Goal: Task Accomplishment & Management: Use online tool/utility

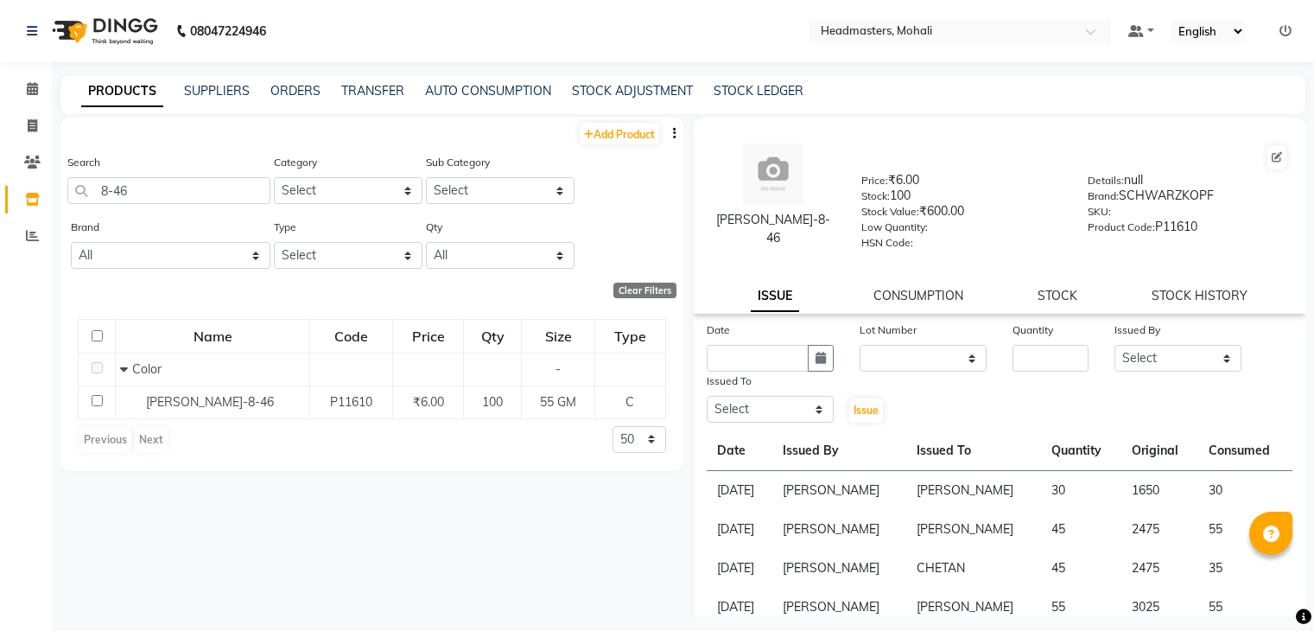
select select
click at [32, 85] on icon at bounding box center [32, 88] width 11 height 13
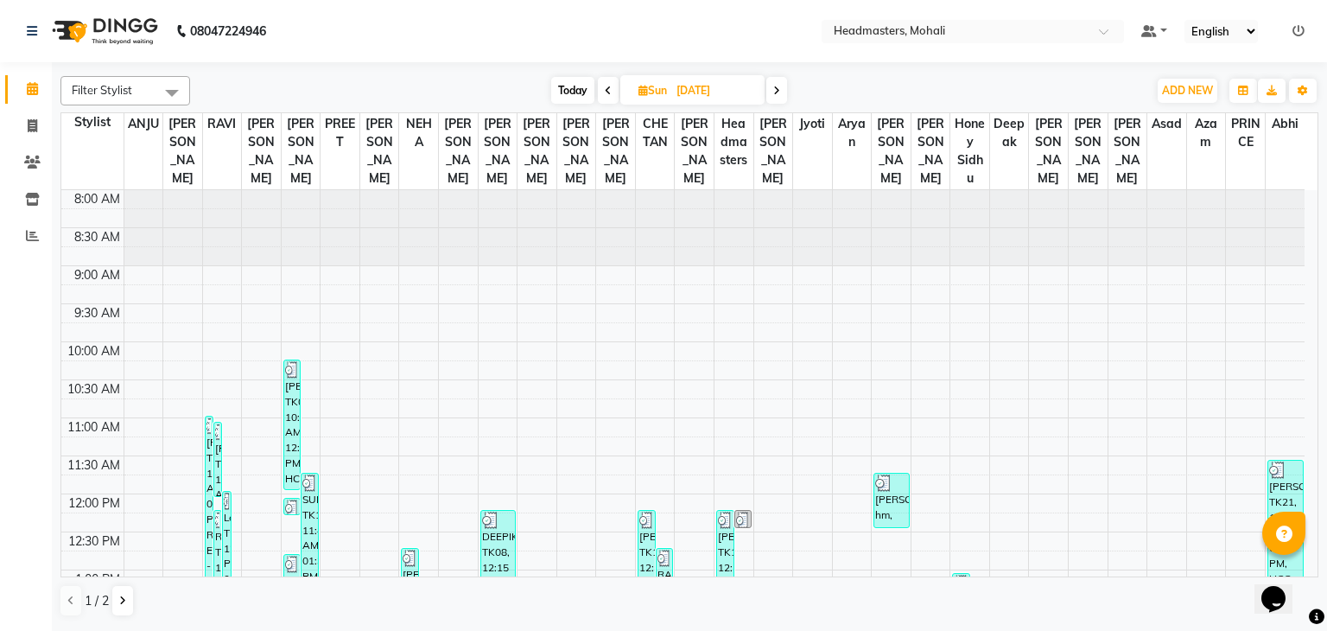
scroll to position [124, 0]
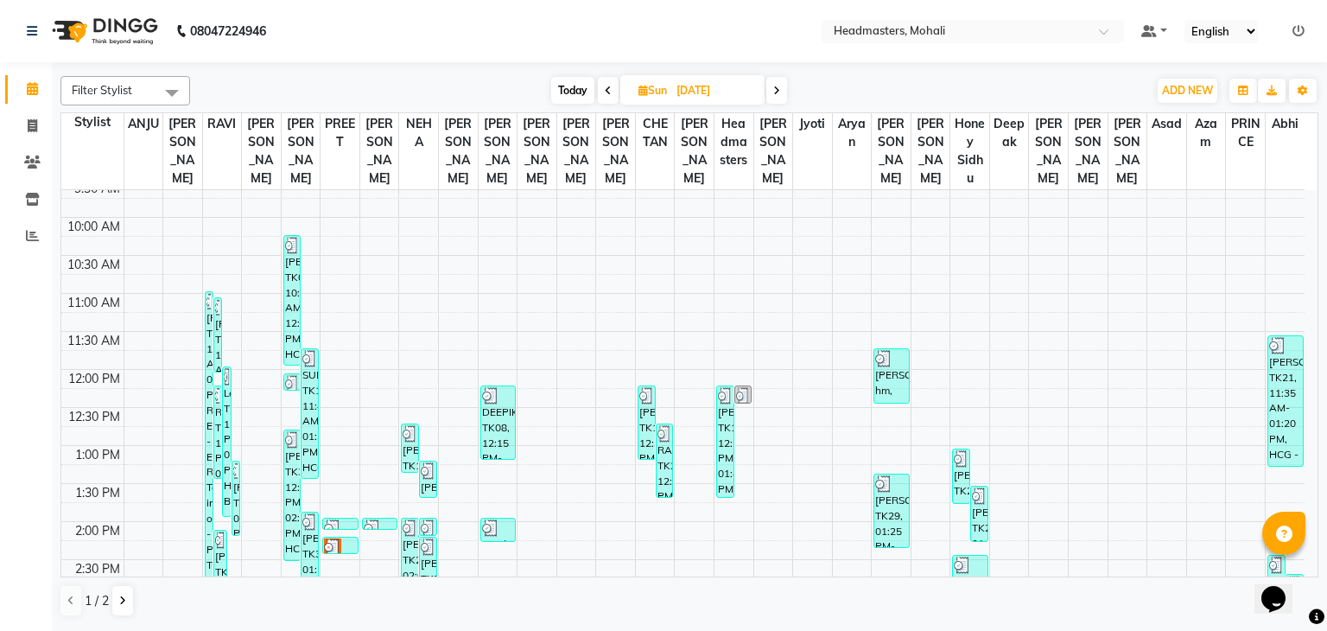
click at [774, 98] on span at bounding box center [776, 90] width 21 height 27
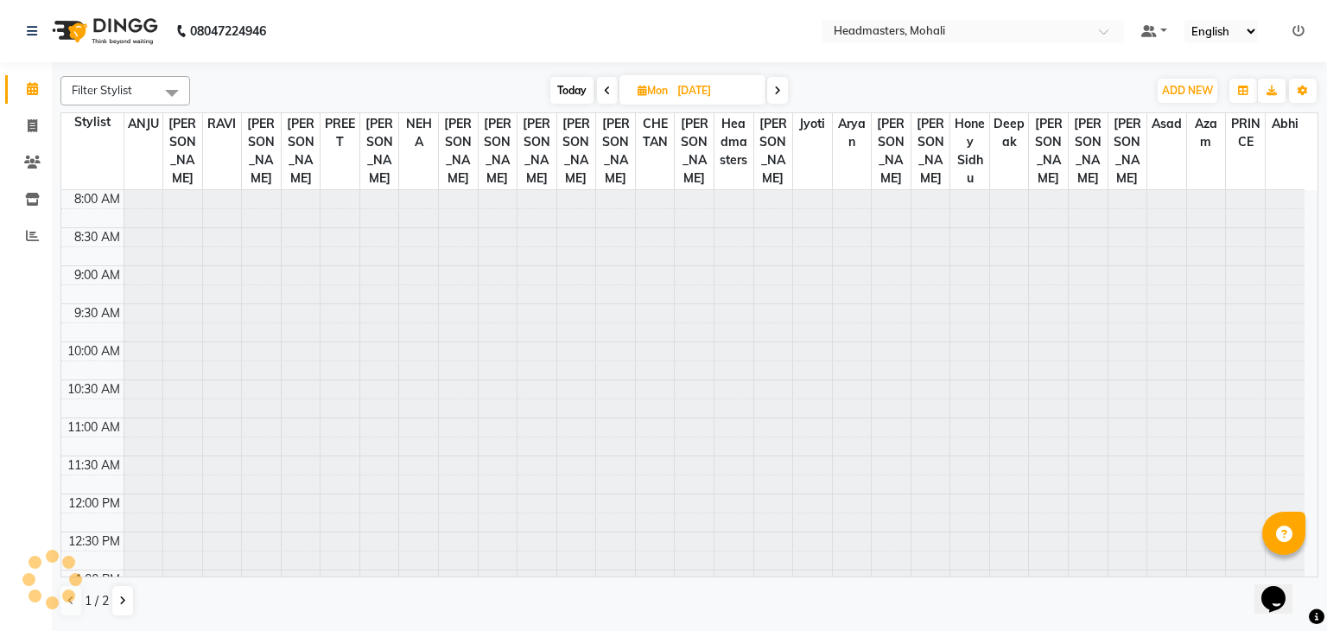
scroll to position [667, 0]
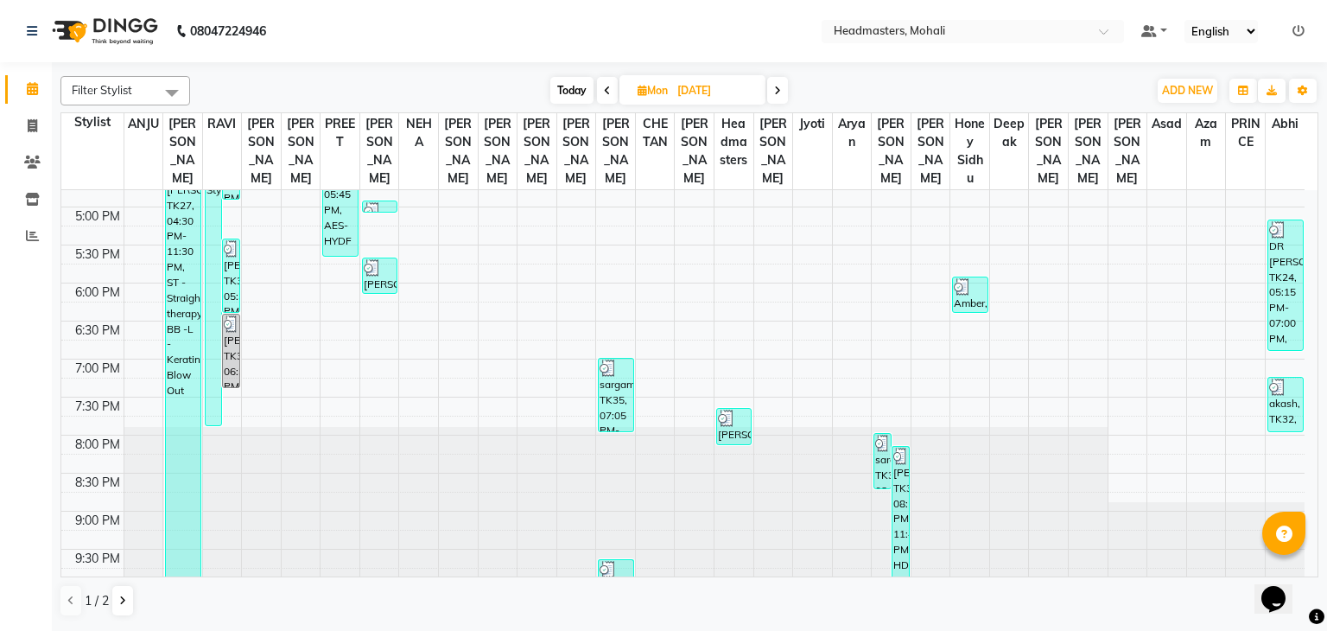
click at [779, 89] on icon at bounding box center [777, 91] width 7 height 10
type input "02-09-2025"
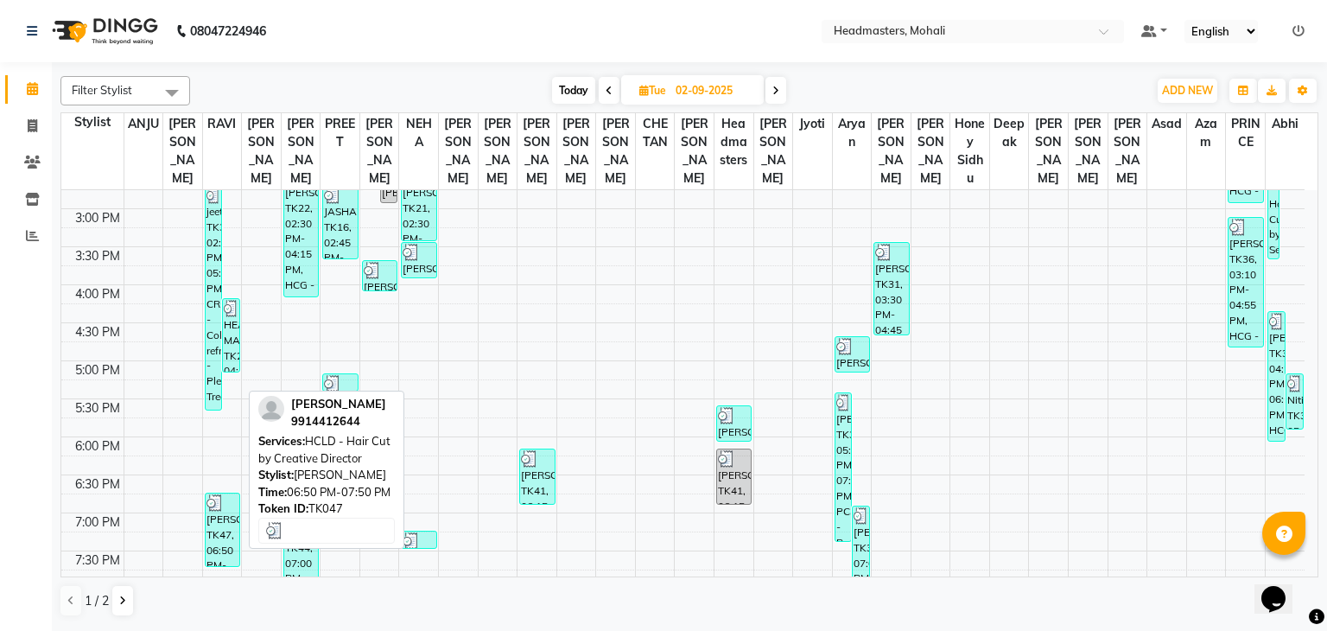
scroll to position [541, 0]
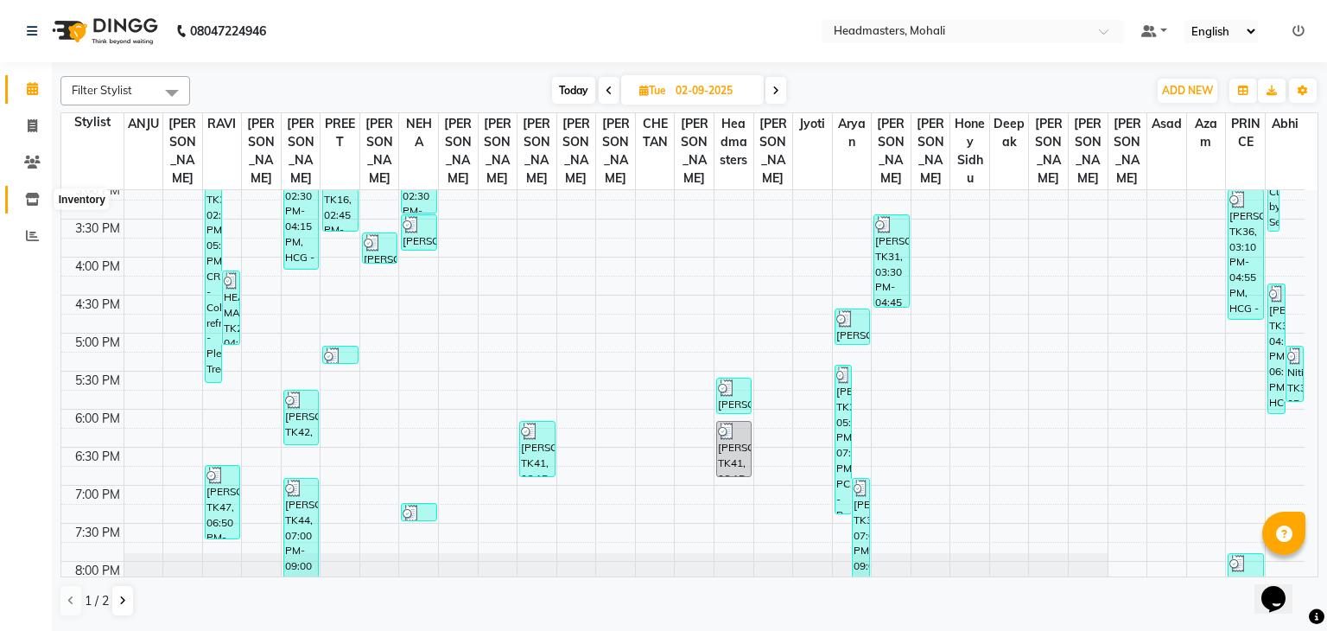
click at [21, 208] on span at bounding box center [32, 200] width 30 height 20
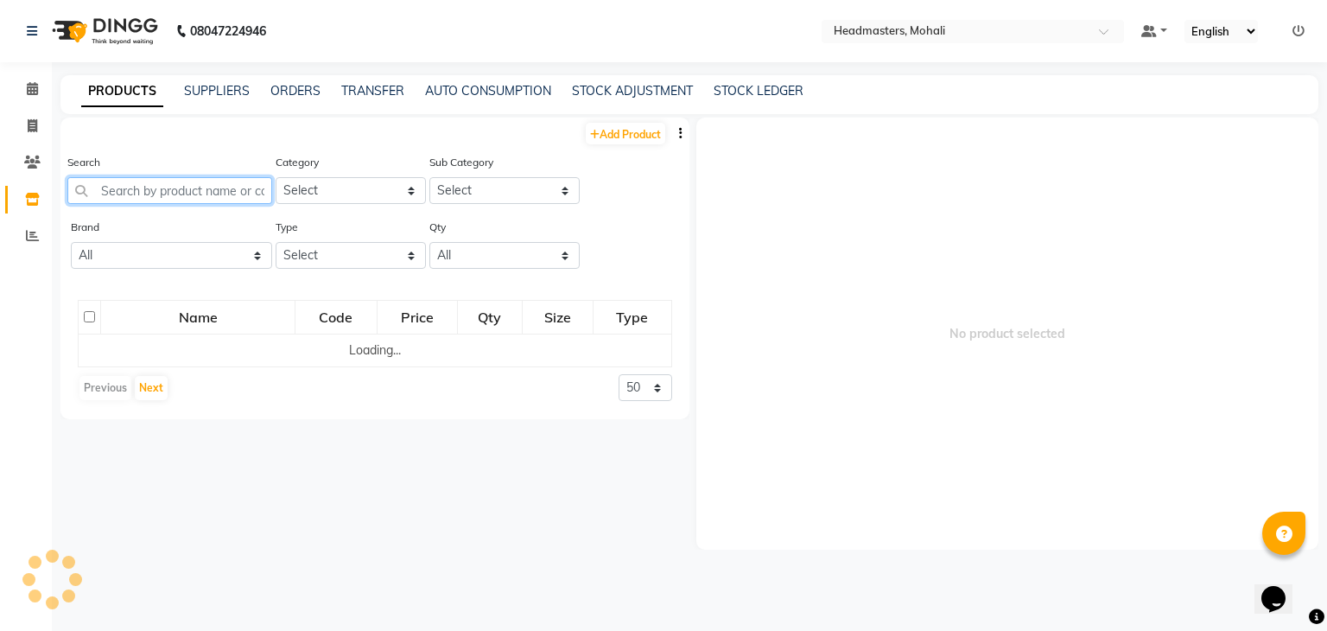
click at [125, 183] on input "text" at bounding box center [169, 190] width 205 height 27
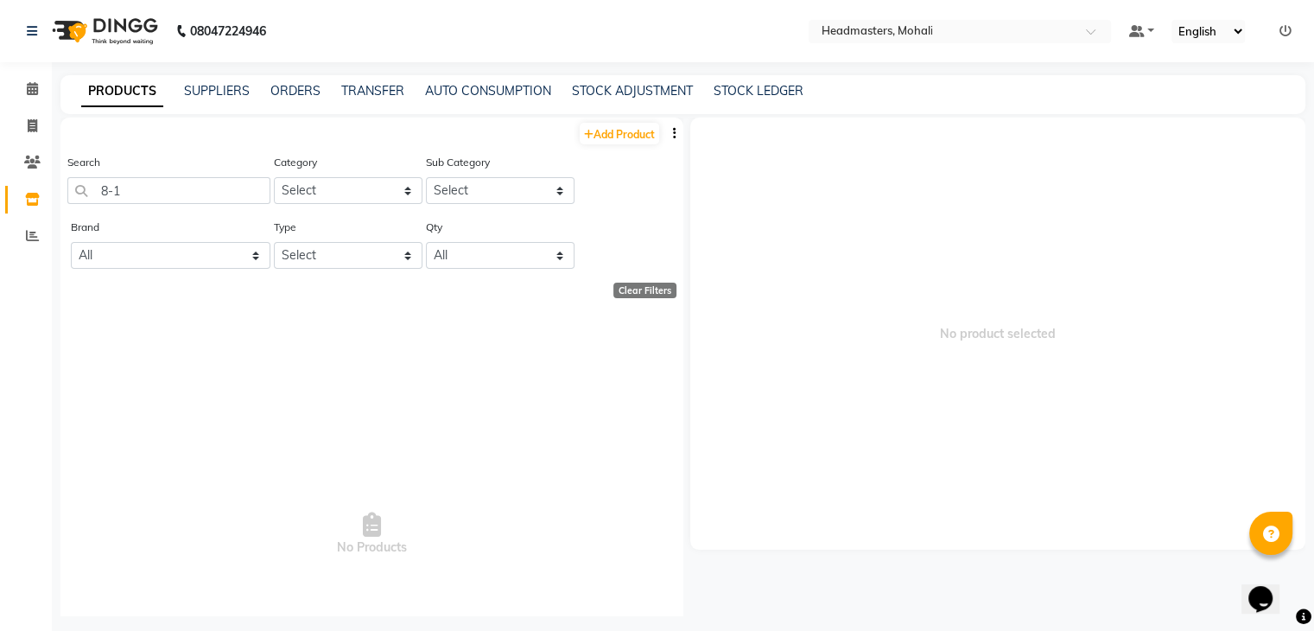
click at [142, 209] on div "Search 8-1" at bounding box center [168, 185] width 203 height 65
click at [134, 198] on input "8-1" at bounding box center [168, 190] width 203 height 27
click at [134, 192] on input "8-1" at bounding box center [168, 190] width 203 height 27
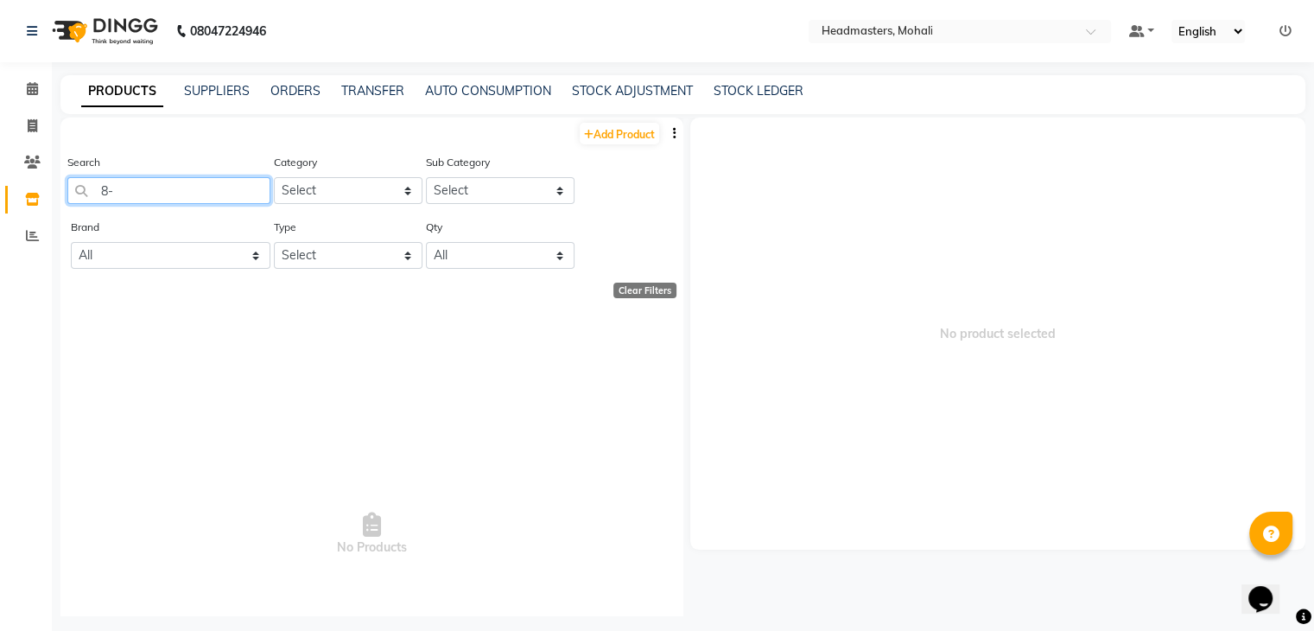
type input "8"
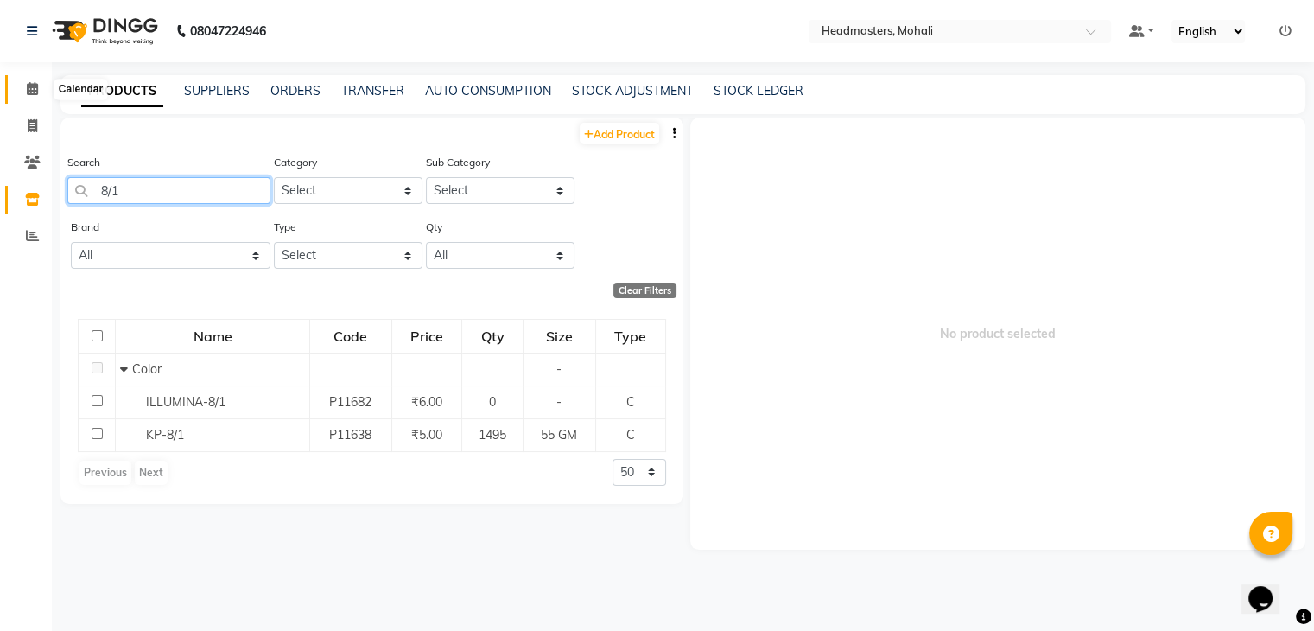
type input "8/1"
click at [40, 92] on span at bounding box center [32, 89] width 30 height 20
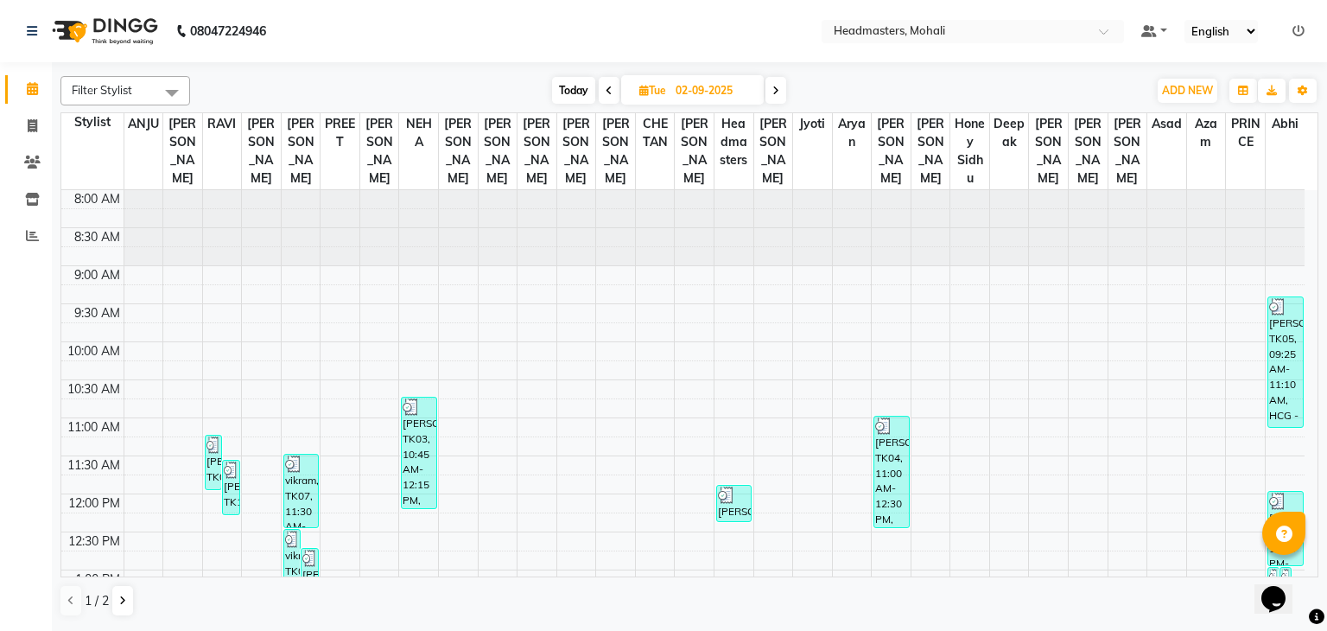
click at [603, 94] on span at bounding box center [609, 90] width 21 height 27
type input "[DATE]"
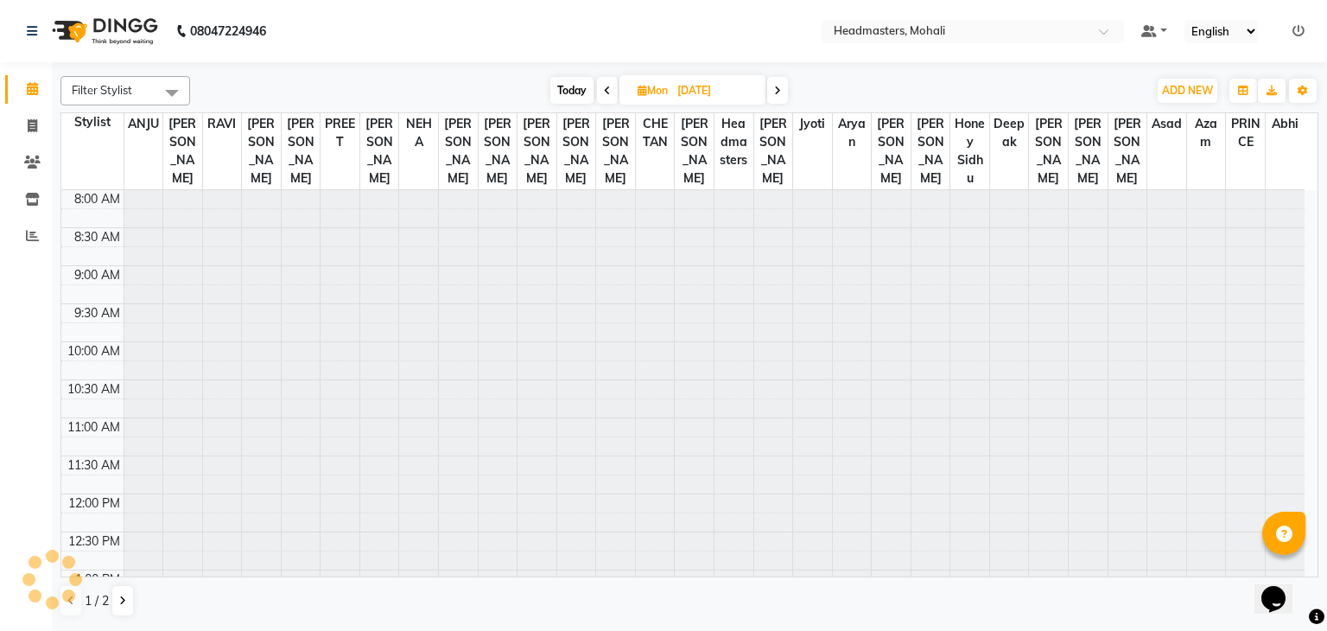
scroll to position [667, 0]
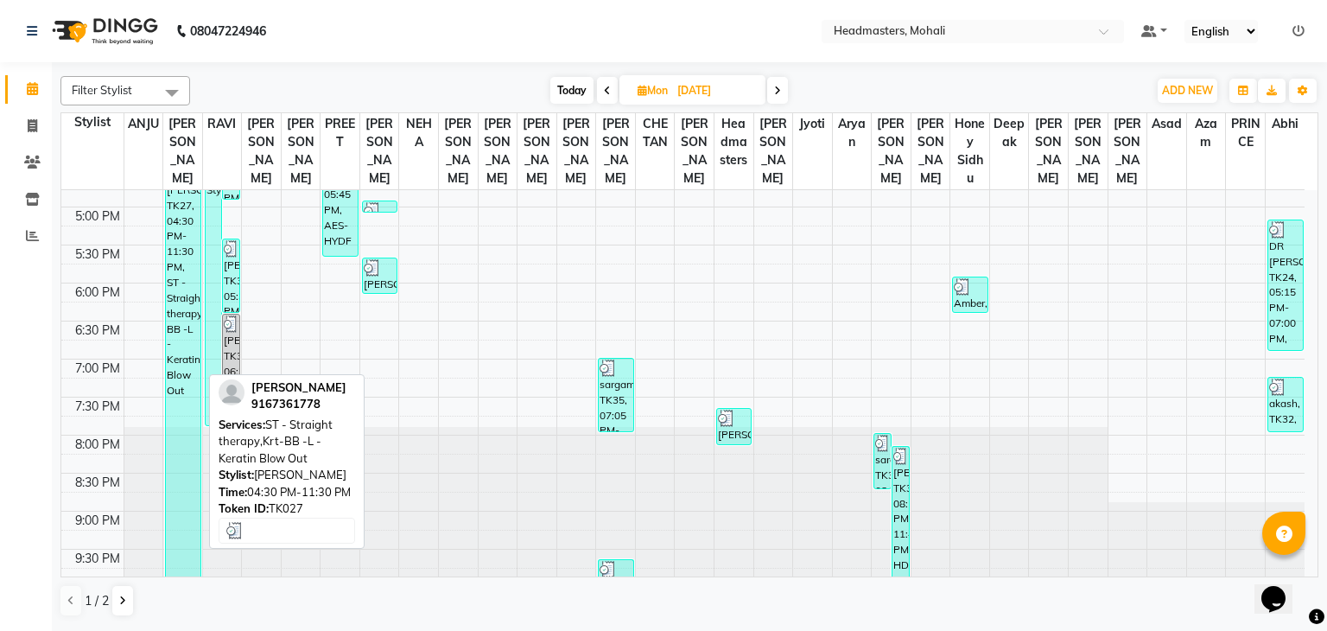
click at [183, 297] on div "[PERSON_NAME], TK27, 04:30 PM-11:30 PM, ST - Straight therapy,Krt-BB -L - Kerat…" at bounding box center [183, 370] width 34 height 412
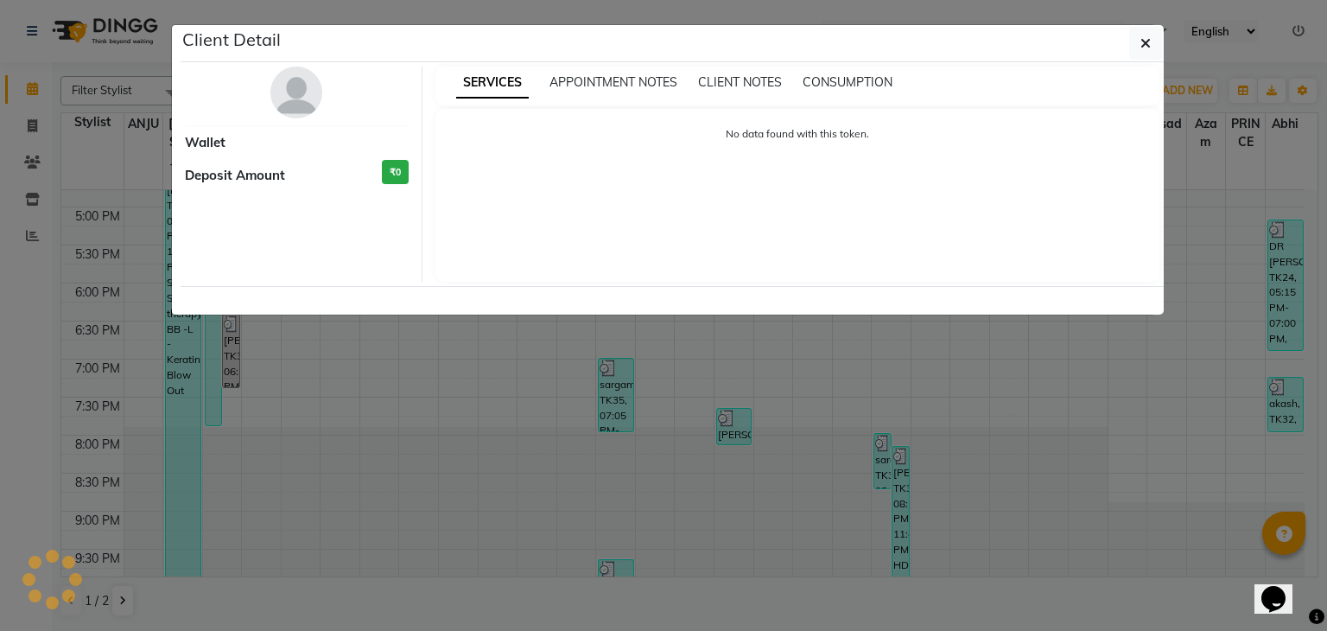
select select "3"
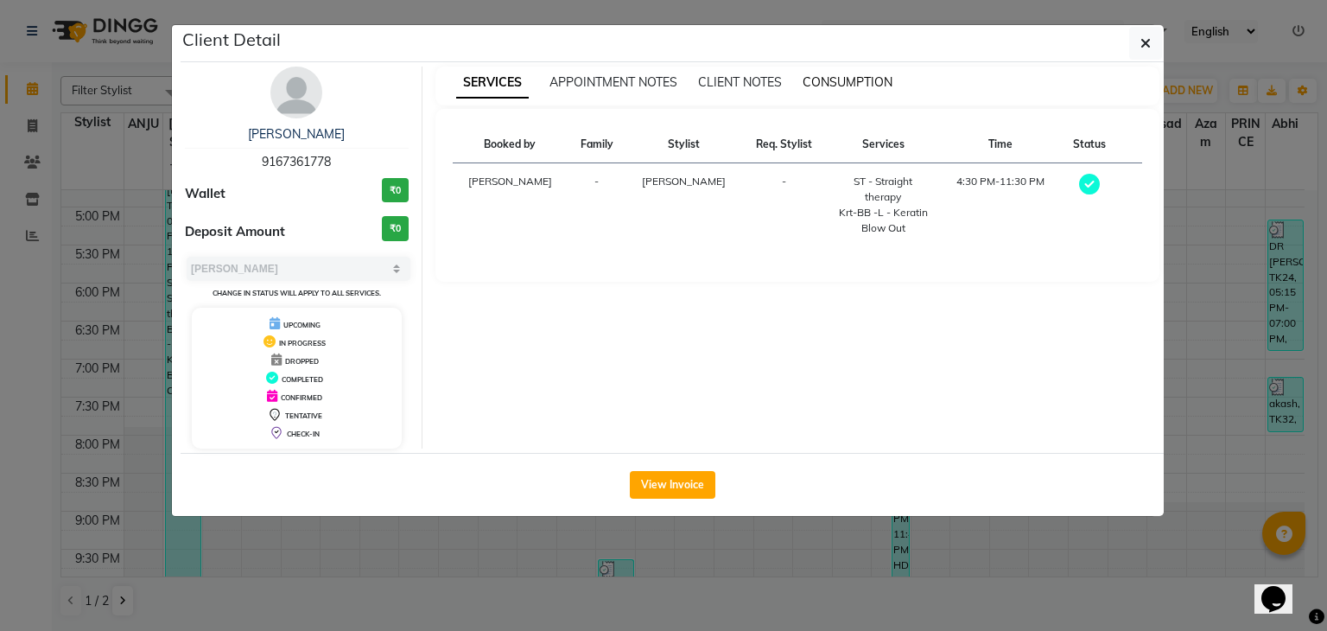
click at [824, 78] on span "CONSUMPTION" at bounding box center [848, 82] width 90 height 16
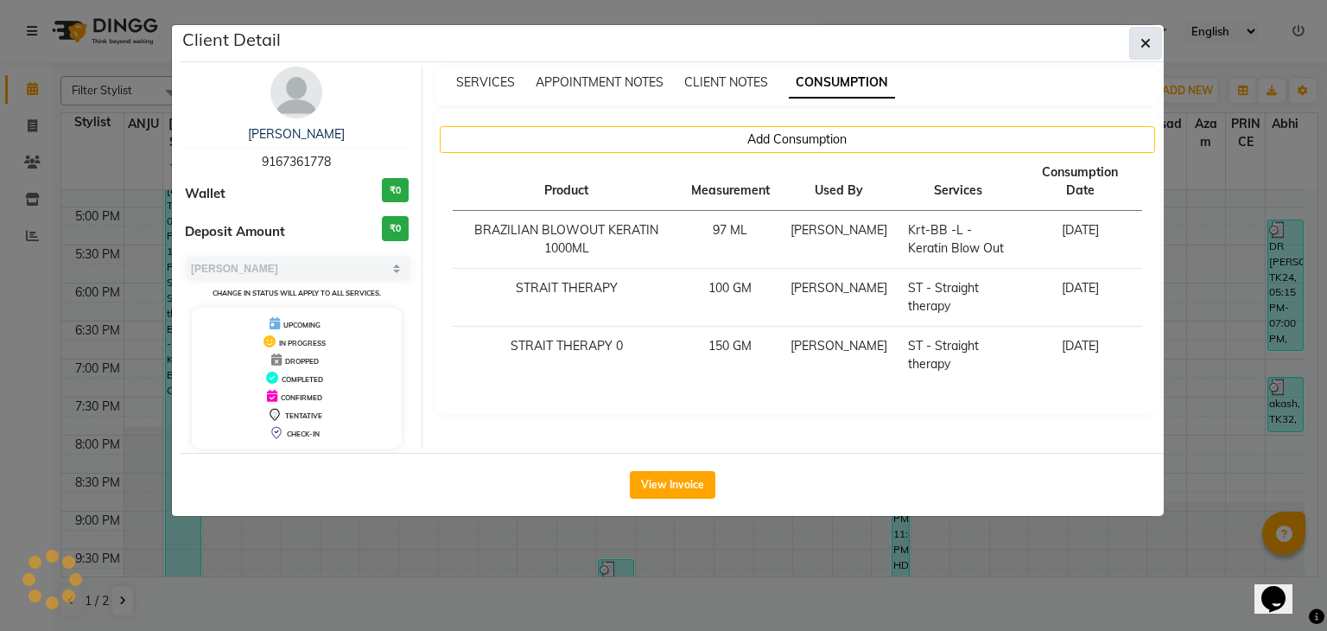
click at [1138, 35] on button "button" at bounding box center [1145, 43] width 33 height 33
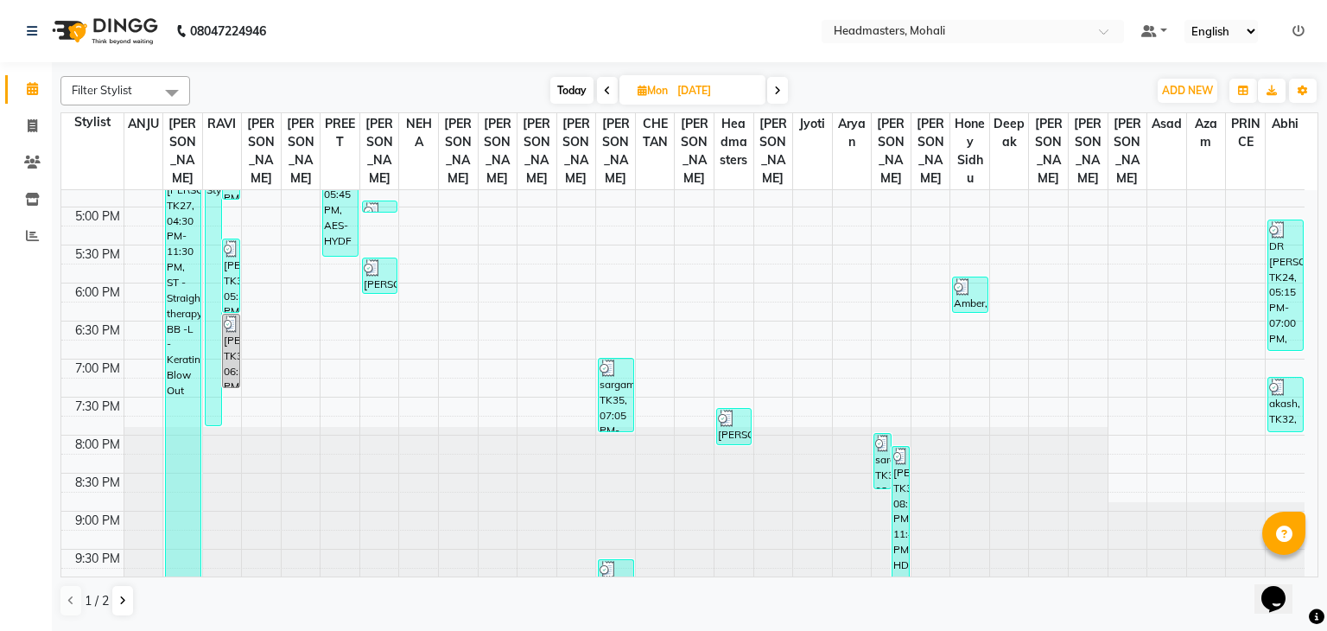
click at [778, 87] on icon at bounding box center [777, 91] width 7 height 10
type input "02-09-2025"
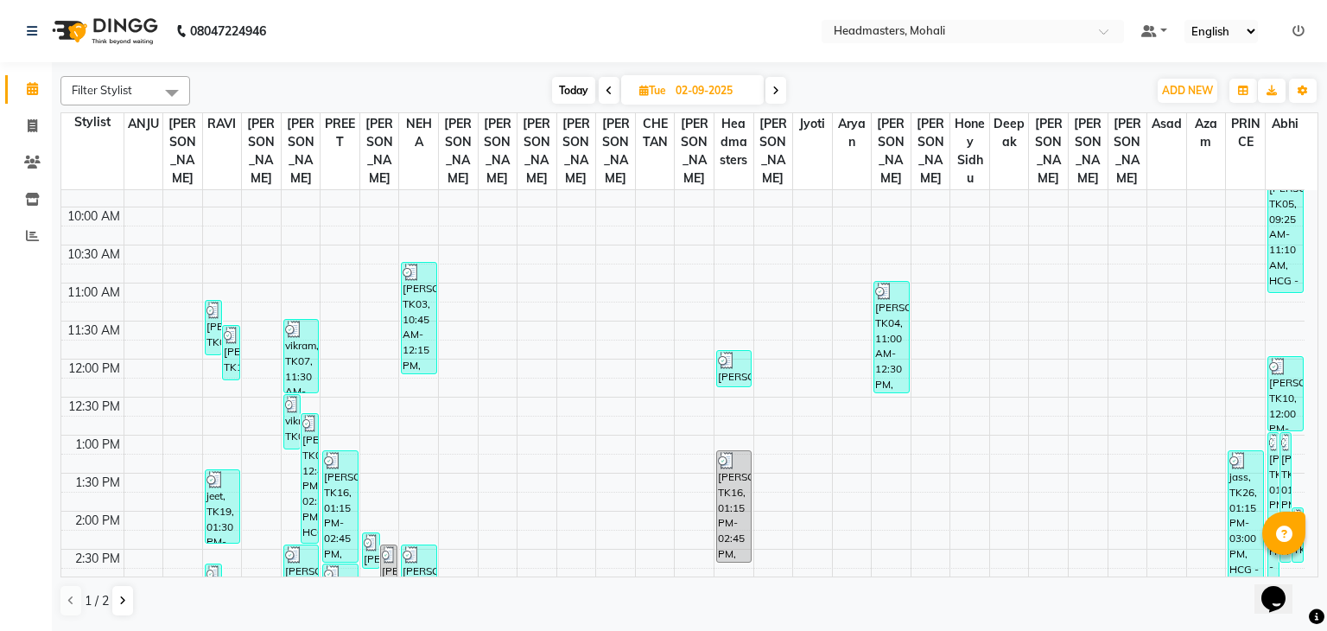
scroll to position [121, 0]
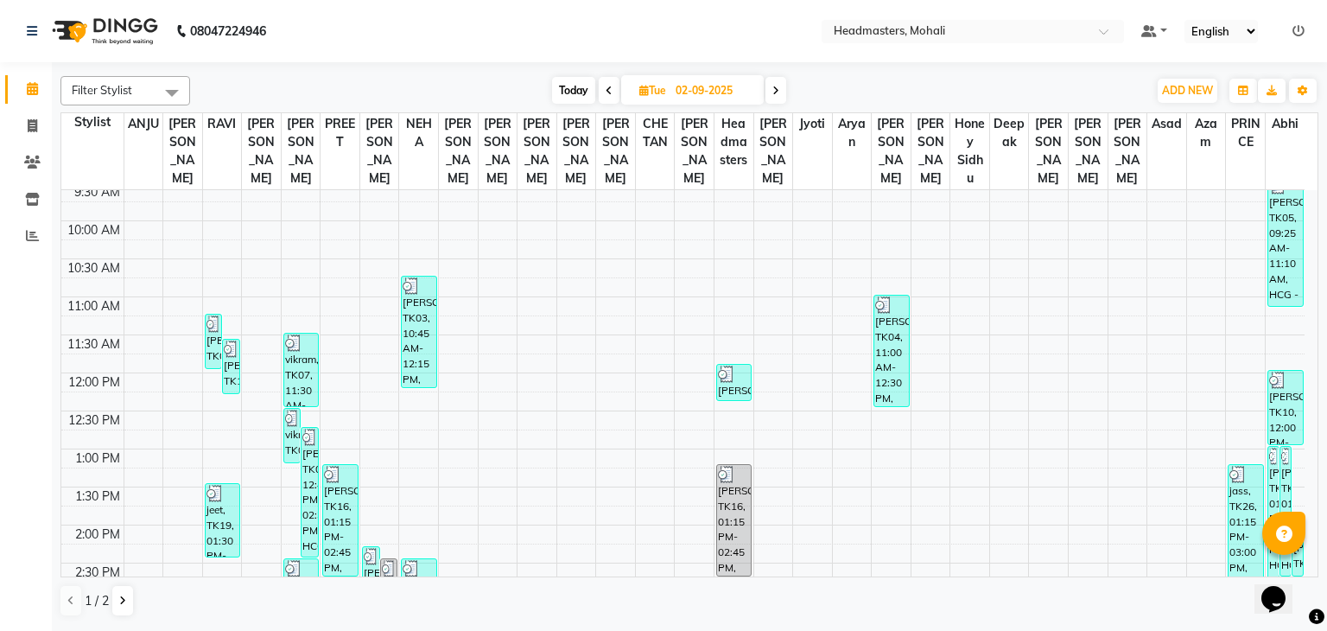
click at [560, 585] on div "1 / 2" at bounding box center [689, 600] width 1258 height 33
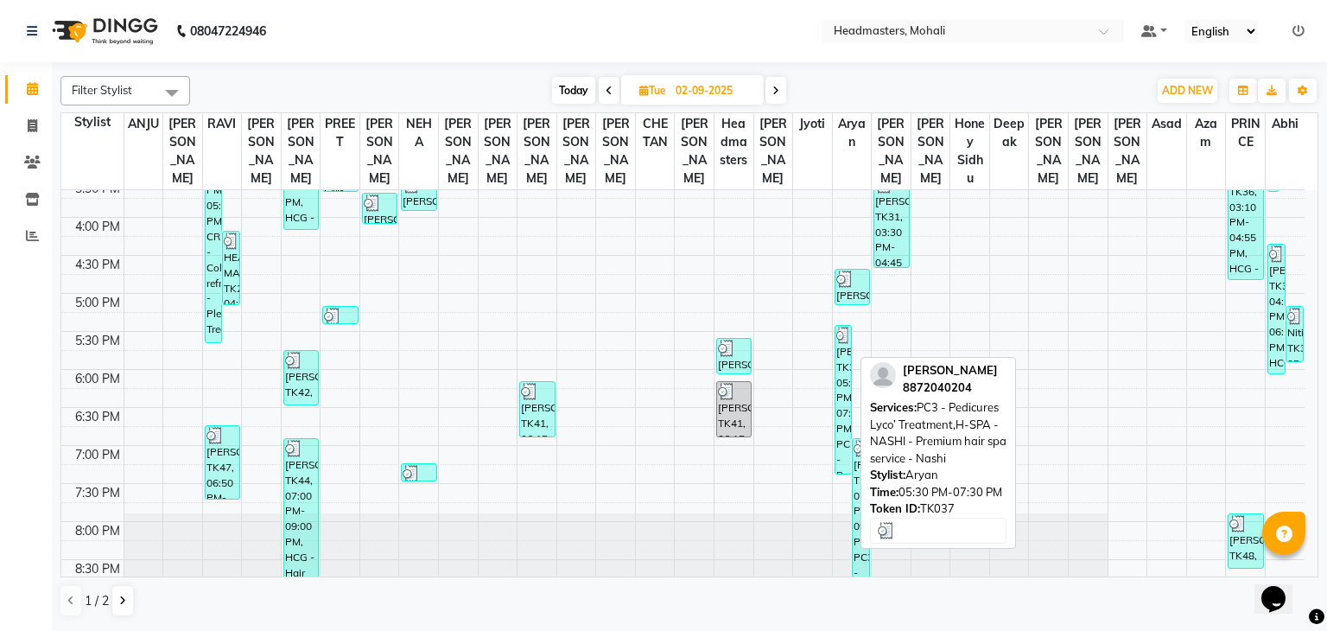
scroll to position [582, 0]
